Goal: Navigation & Orientation: Find specific page/section

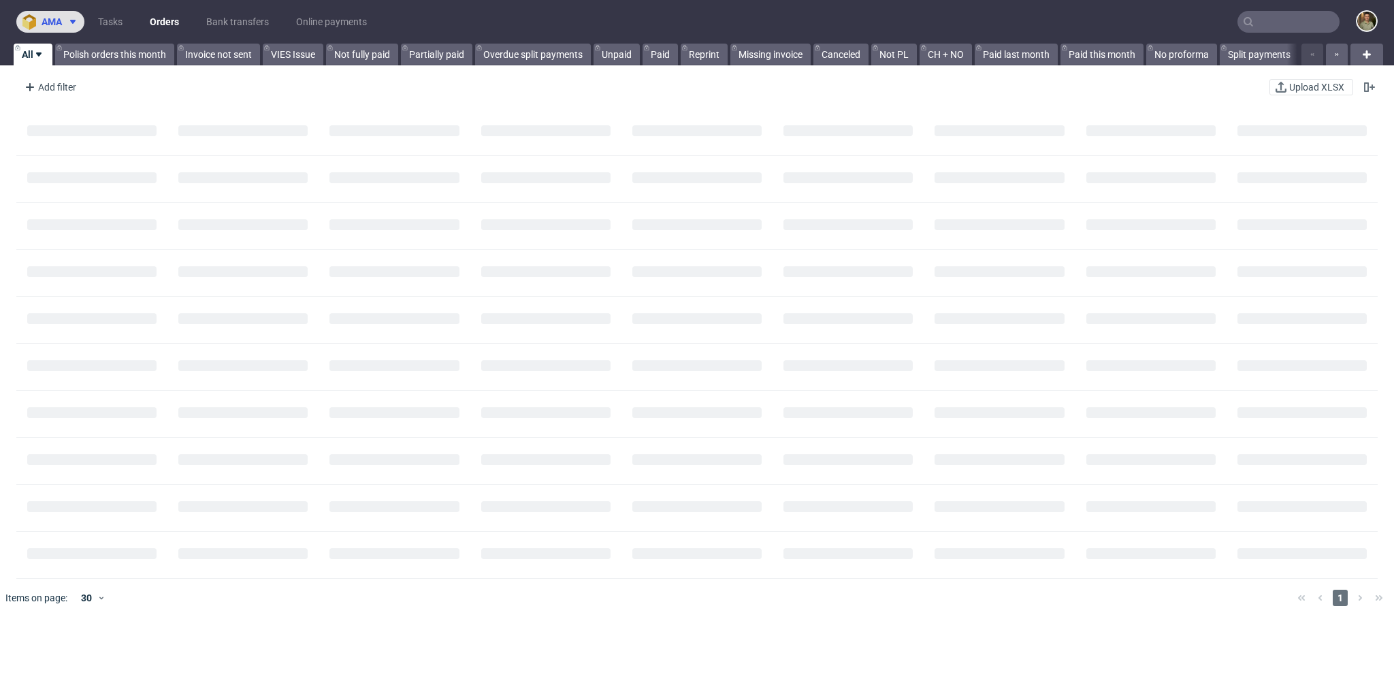
click at [54, 21] on span "ama" at bounding box center [52, 22] width 20 height 10
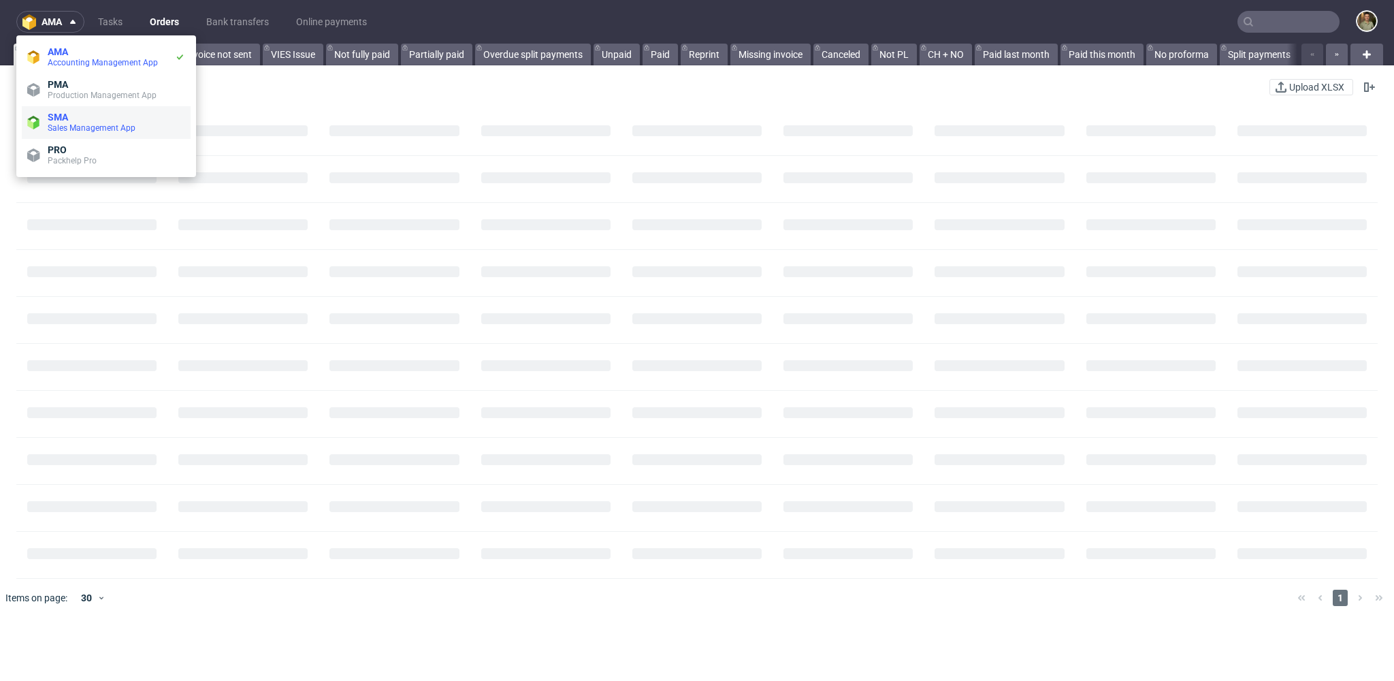
click at [74, 127] on span "Sales Management App" at bounding box center [92, 128] width 88 height 10
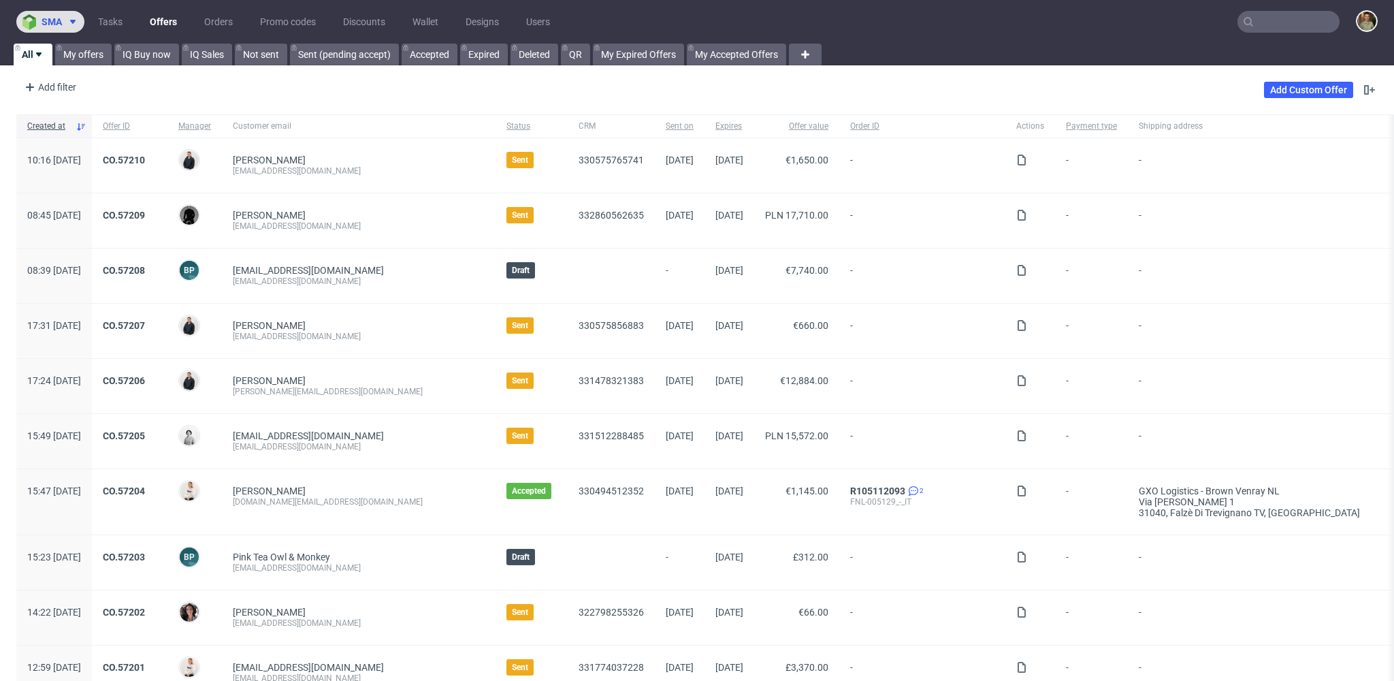
click at [39, 22] on img at bounding box center [31, 22] width 19 height 16
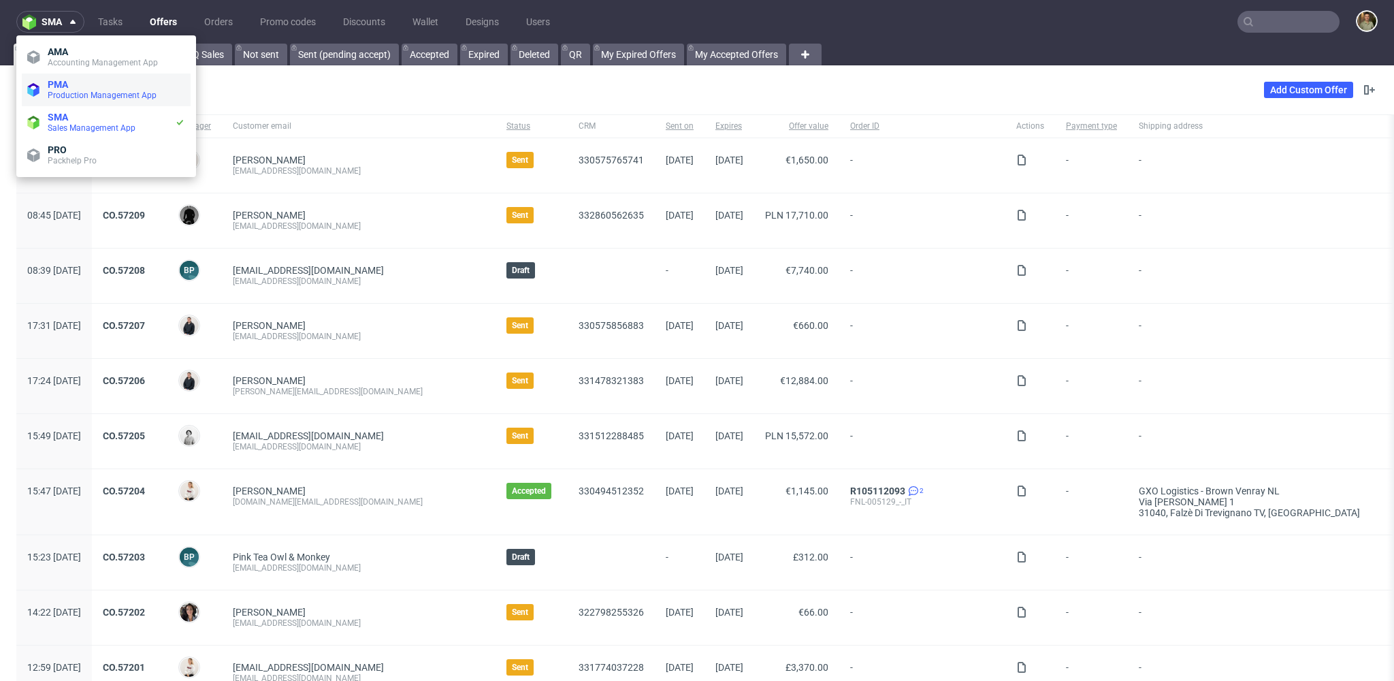
click at [48, 79] on span "PMA" at bounding box center [58, 84] width 20 height 11
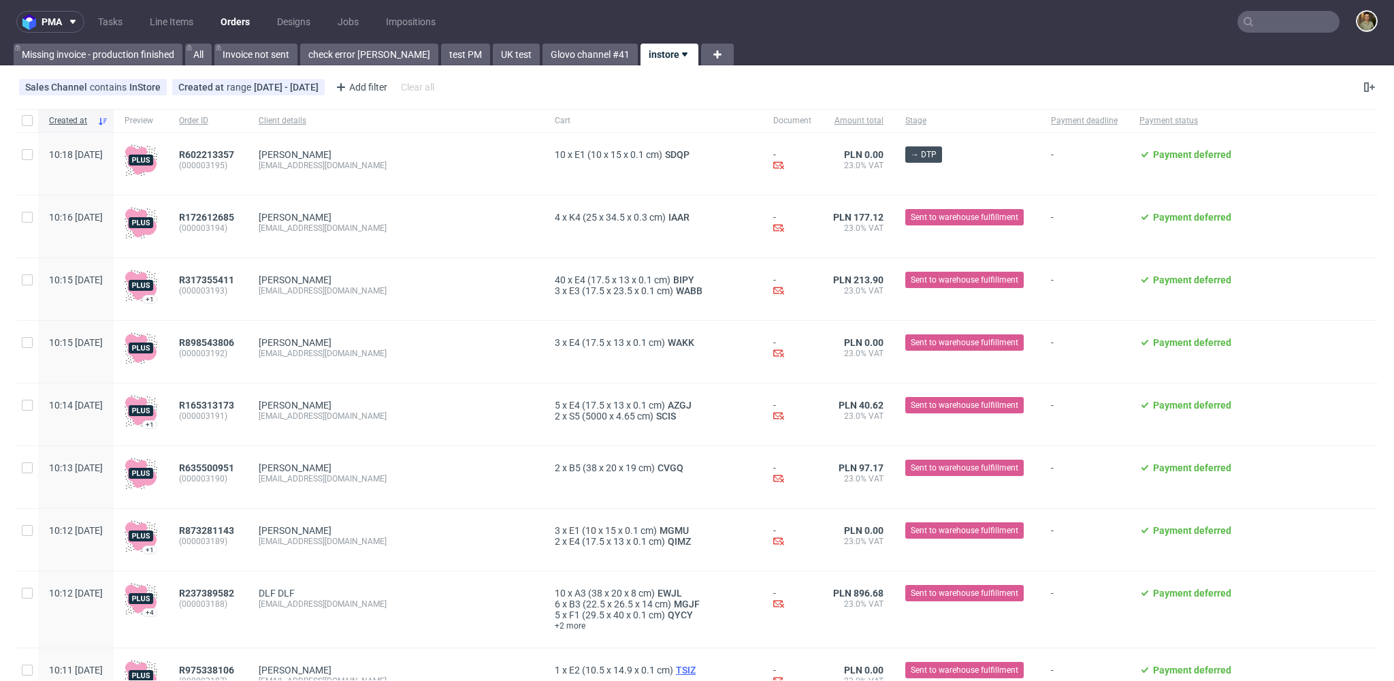
scroll to position [1444, 0]
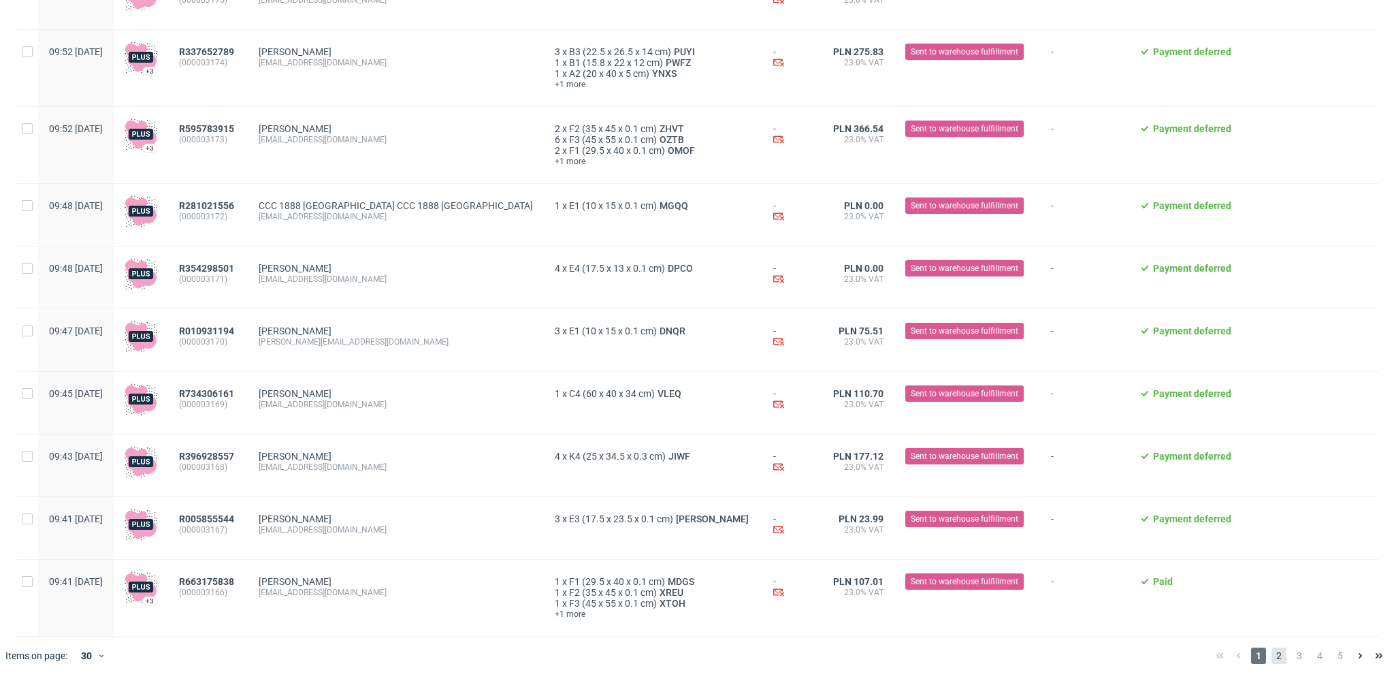
click at [1272, 641] on span "2" at bounding box center [1279, 655] width 15 height 16
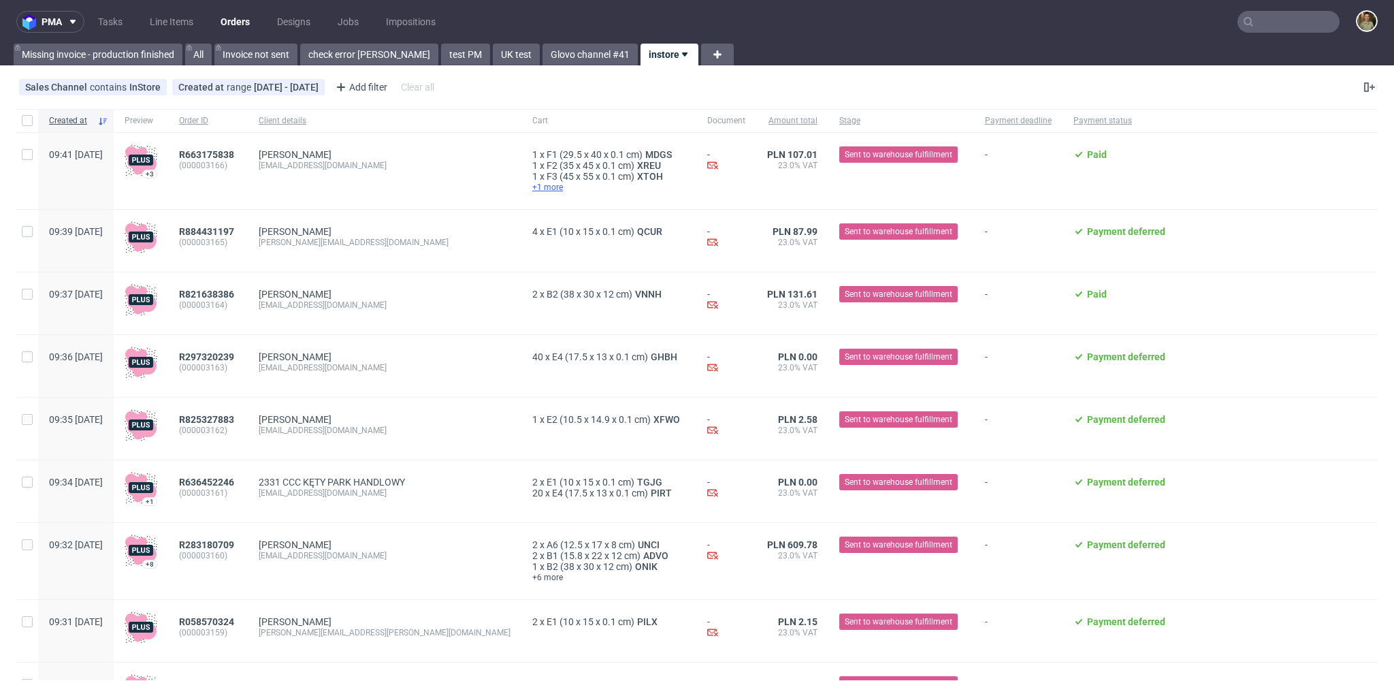
click at [532, 189] on span "+1 more" at bounding box center [608, 187] width 153 height 11
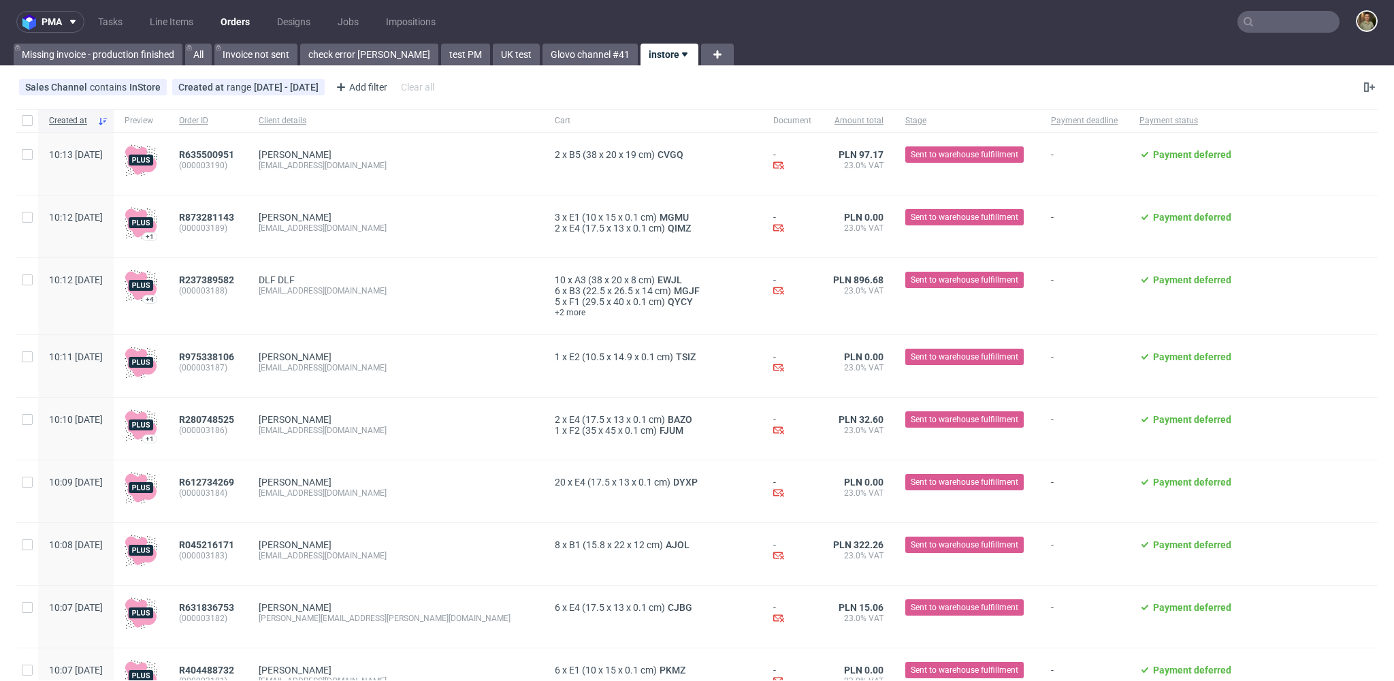
click at [597, 101] on div "Sales Channel contains InStore Created at range 13/10/2025 - 31/05/2026 Add fil…" at bounding box center [697, 87] width 1394 height 33
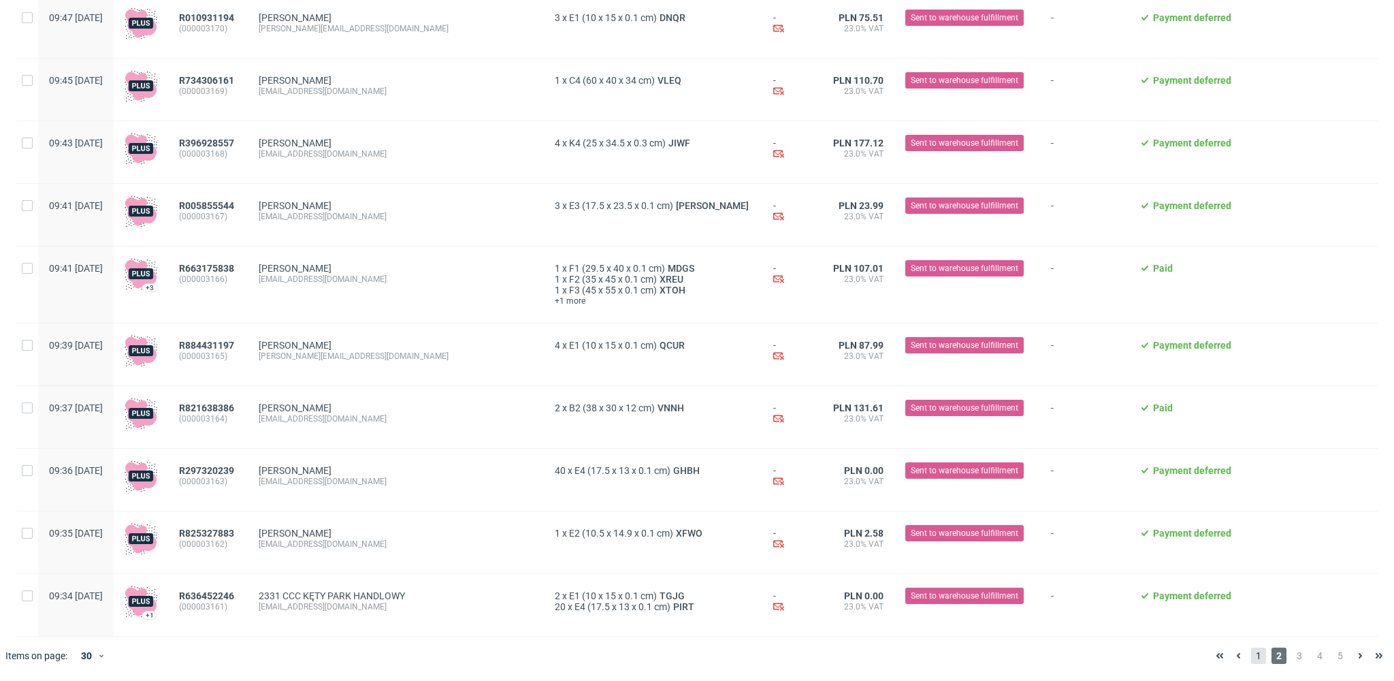
click at [1251, 654] on span "1" at bounding box center [1258, 655] width 15 height 16
